Goal: Task Accomplishment & Management: Use online tool/utility

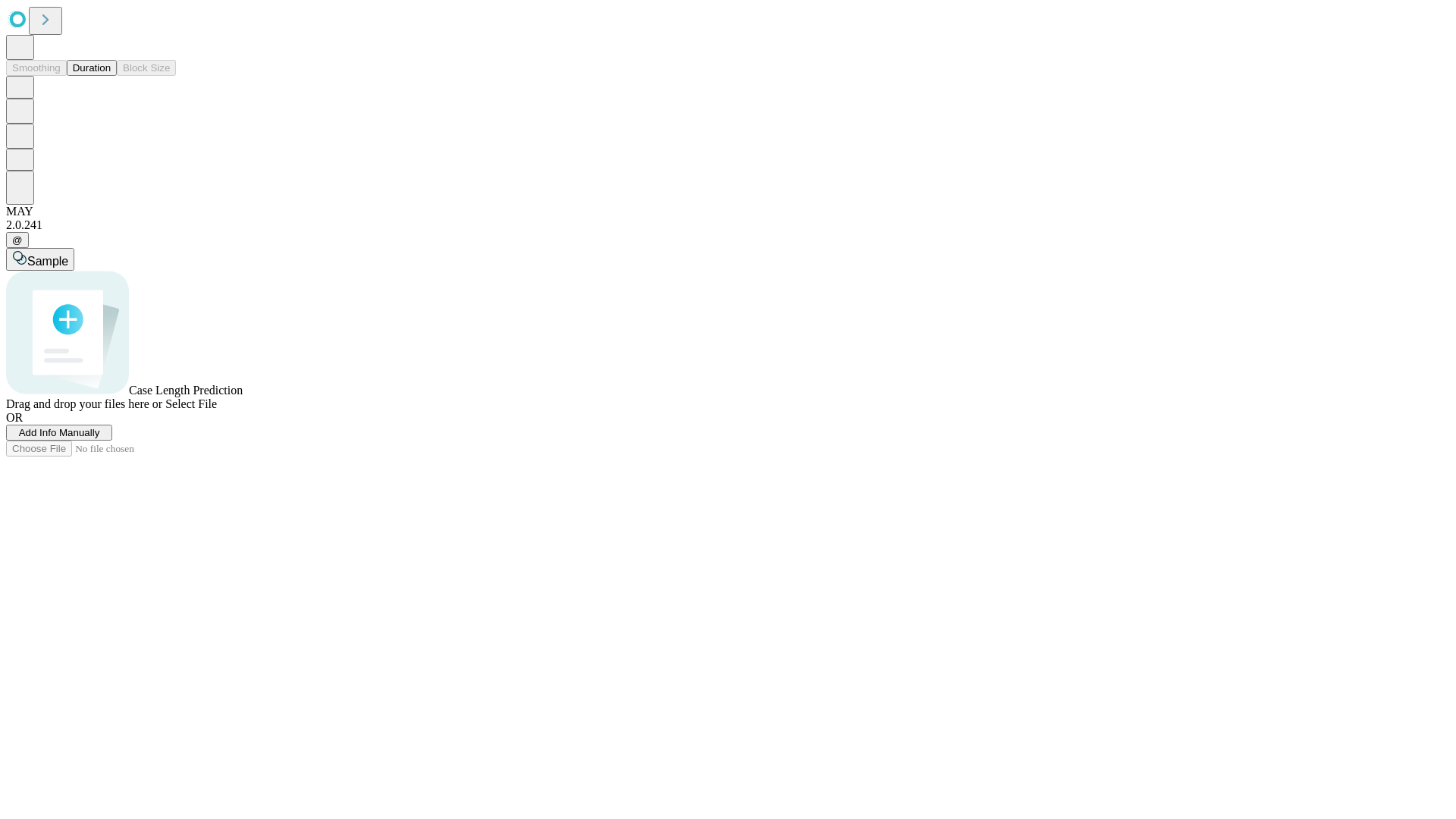
click at [110, 76] on button "Duration" at bounding box center [91, 67] width 50 height 16
click at [100, 438] on span "Add Info Manually" at bounding box center [60, 433] width 81 height 12
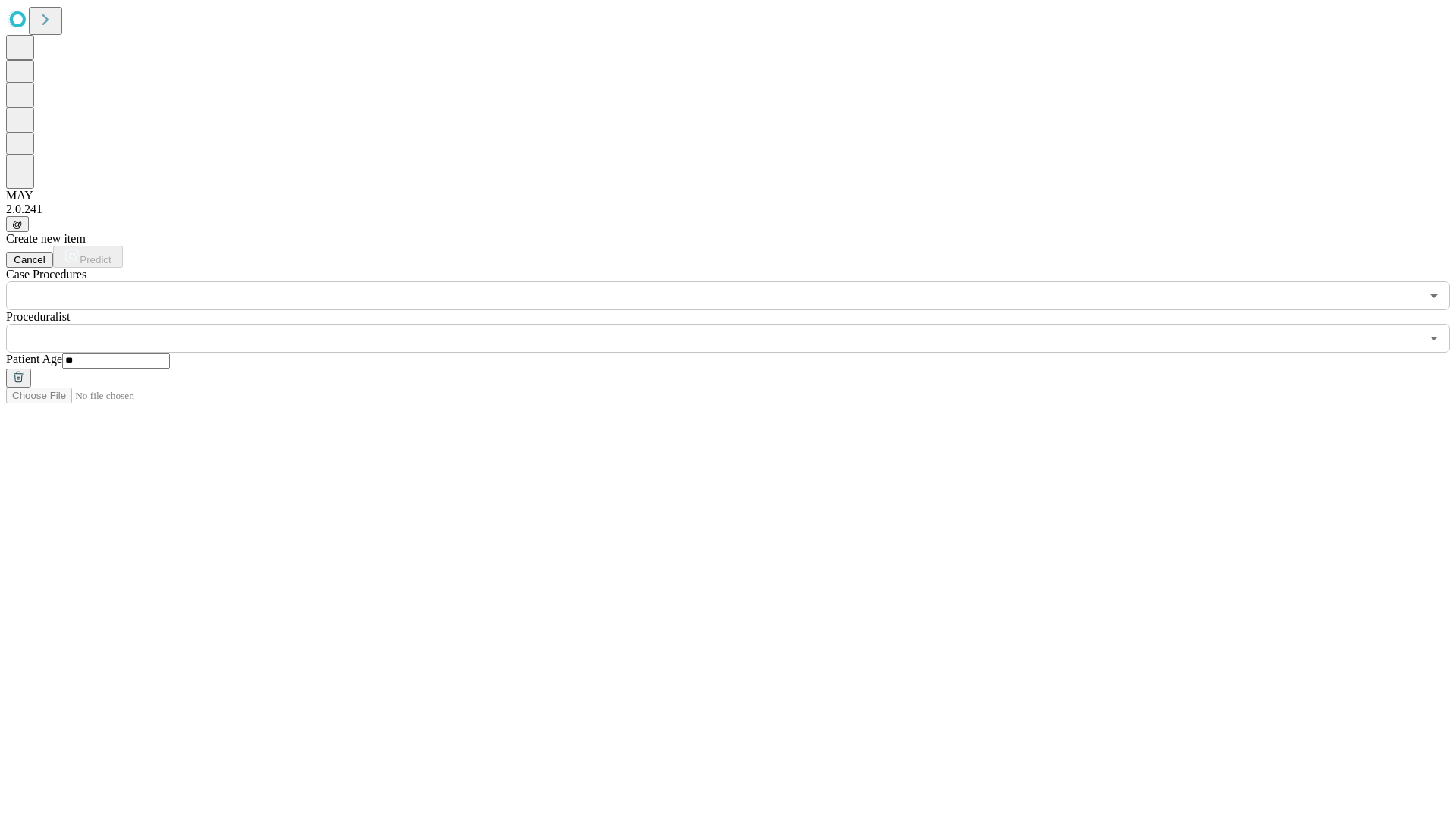
type input "**"
click at [739, 324] on input "text" at bounding box center [713, 338] width 1414 height 29
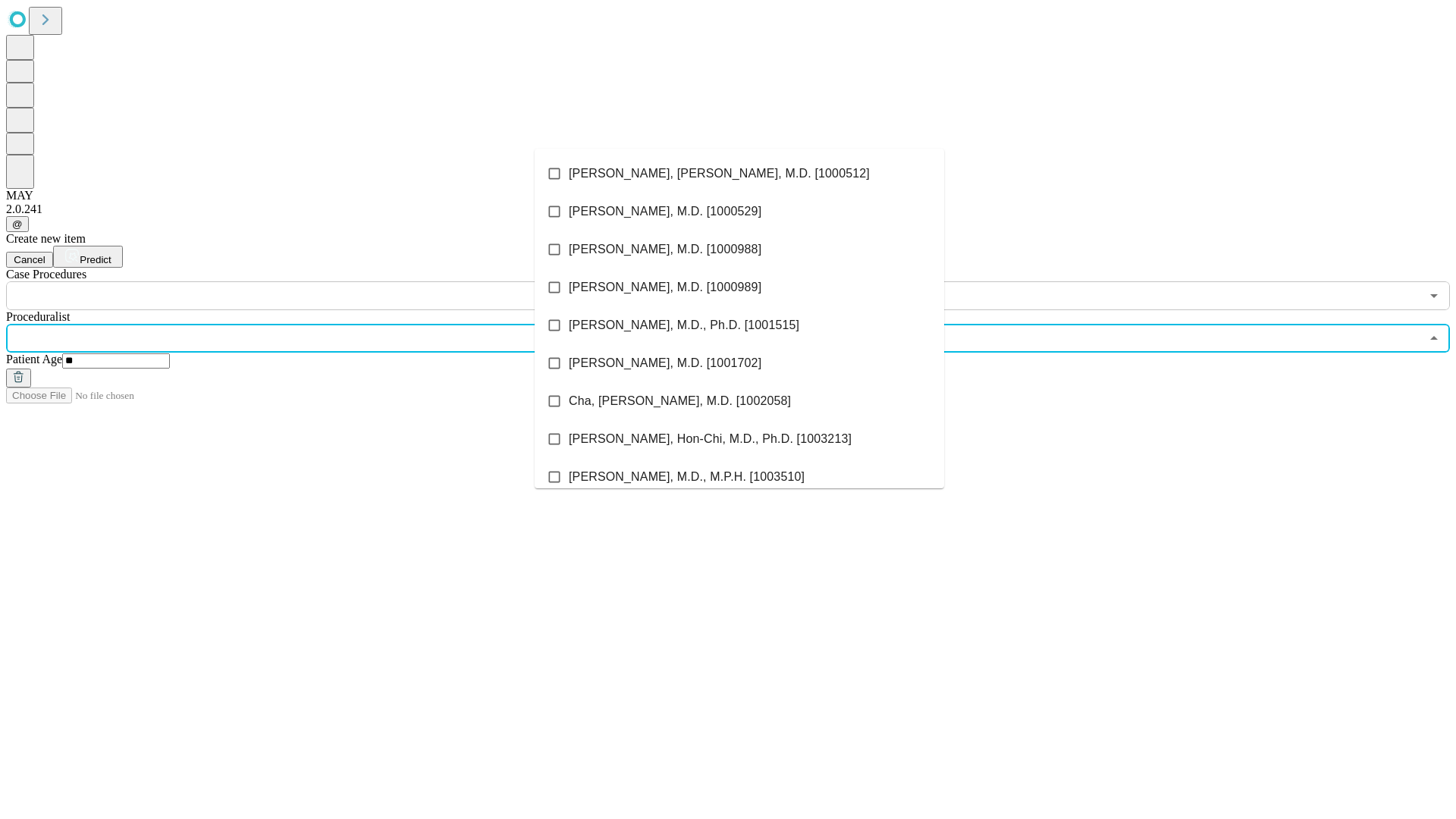
click at [740, 173] on li "[PERSON_NAME], [PERSON_NAME], M.D. [1000512]" at bounding box center [740, 173] width 410 height 38
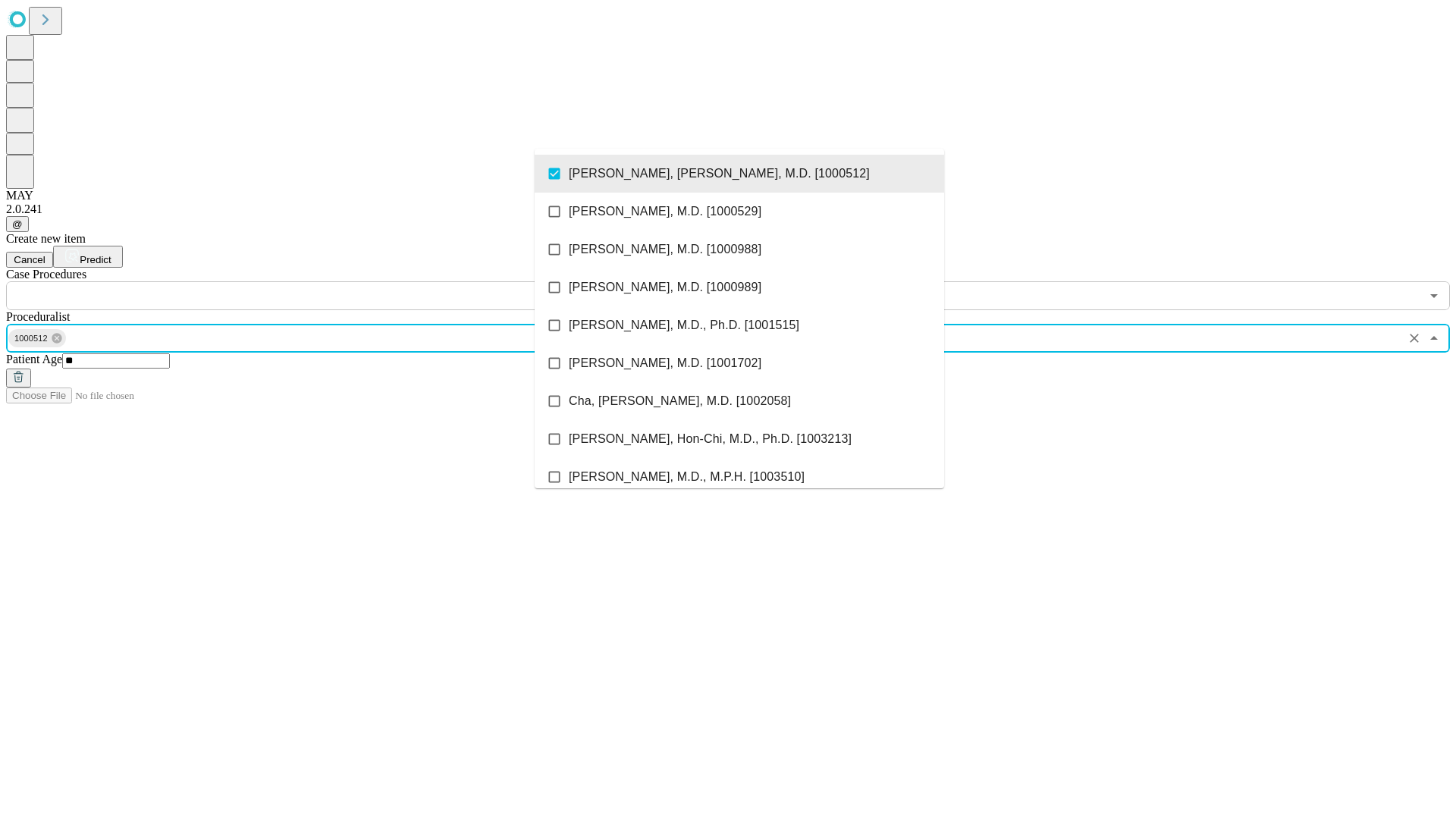
click at [318, 281] on input "text" at bounding box center [713, 296] width 1414 height 29
